Goal: Check status: Check status

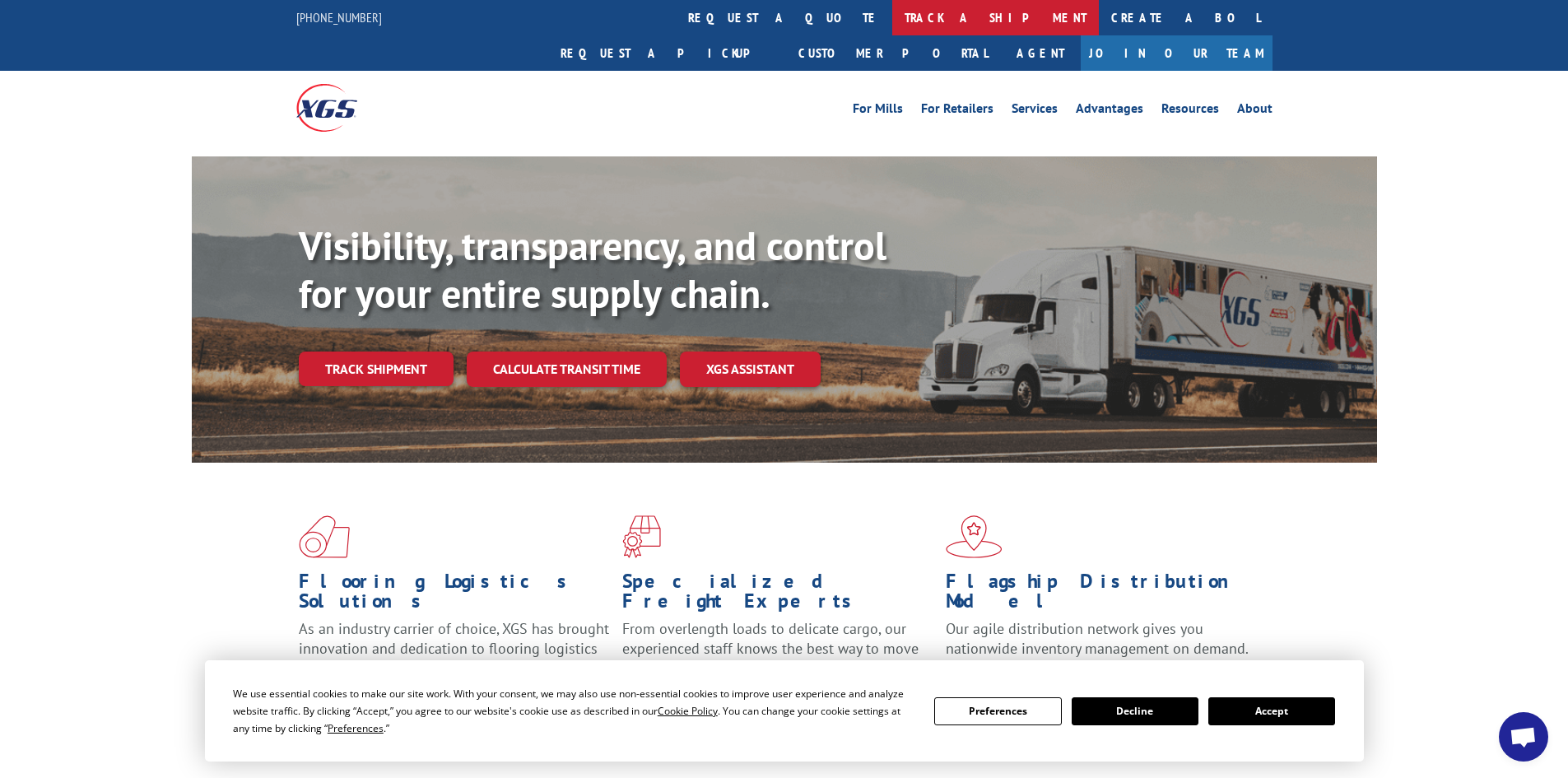
click at [893, 16] on link "track a shipment" at bounding box center [996, 18] width 207 height 36
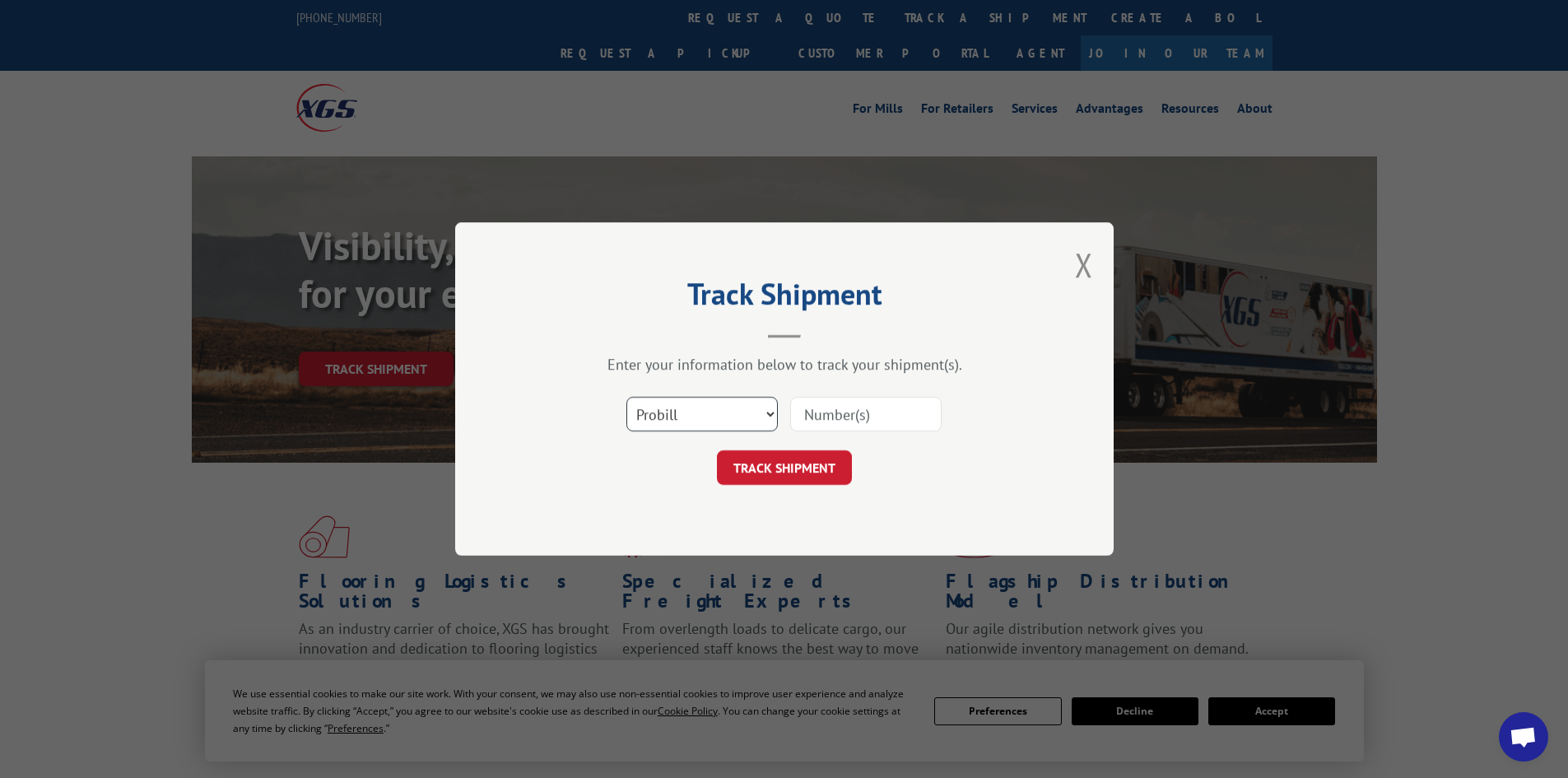
click at [728, 416] on select "Select category... Probill BOL PO" at bounding box center [702, 414] width 151 height 35
select select "po"
click at [626, 397] on select "Select category... Probill BOL PO" at bounding box center [702, 414] width 151 height 35
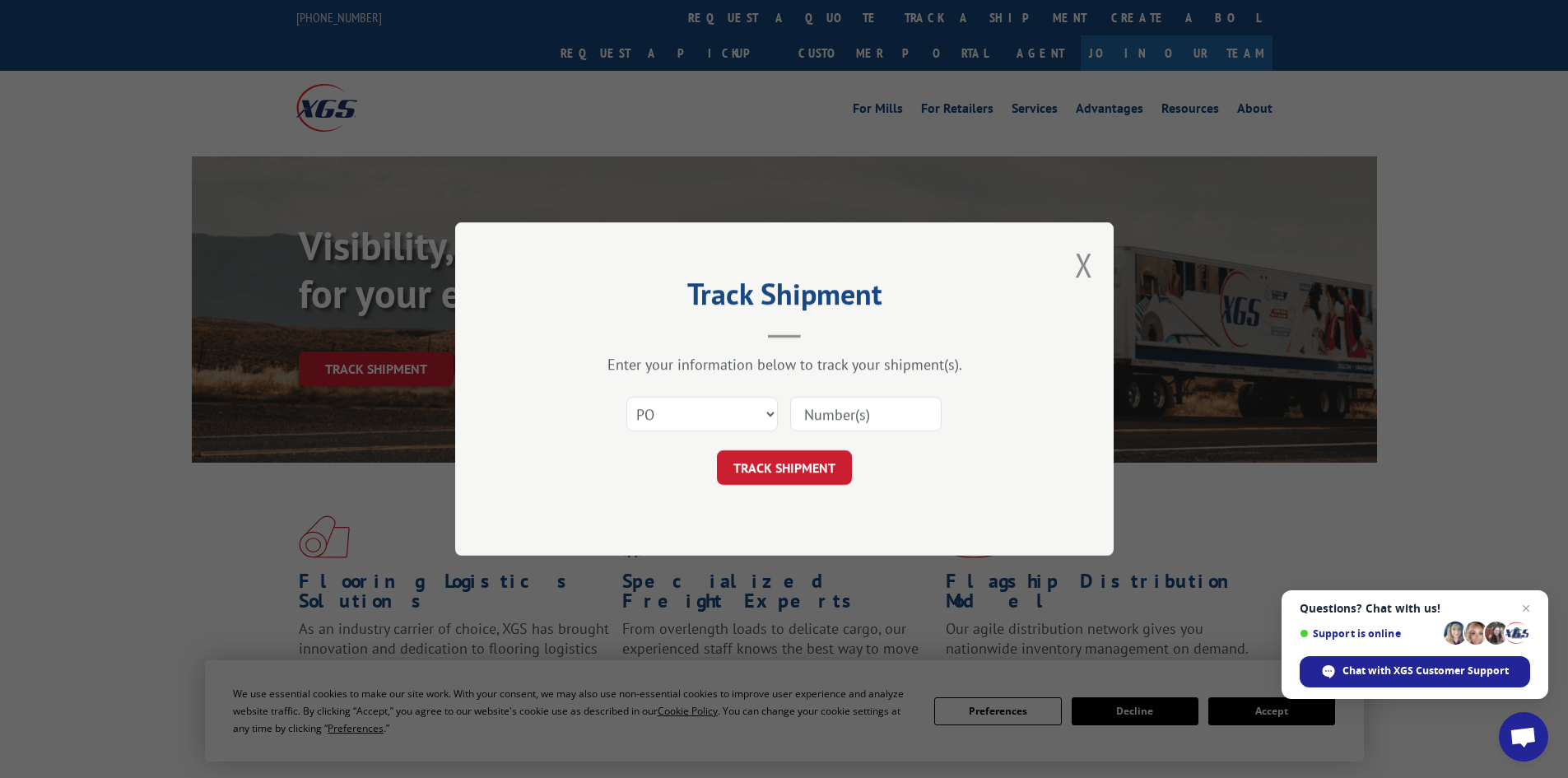
paste input "34547888"
type input "34547888"
click at [794, 467] on button "TRACK SHIPMENT" at bounding box center [784, 468] width 135 height 35
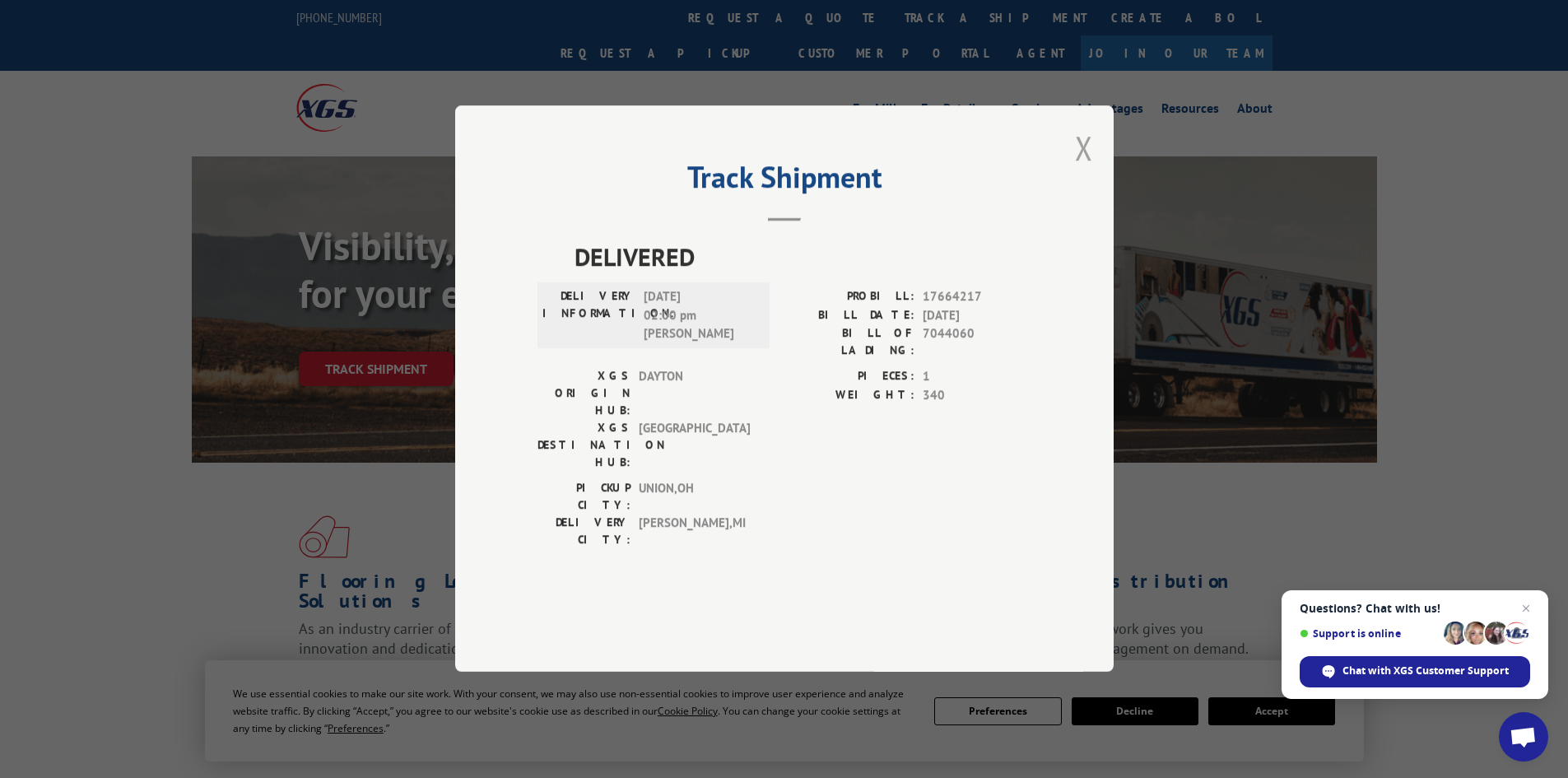
click at [1082, 170] on button "Close modal" at bounding box center [1084, 148] width 18 height 44
